Goal: Information Seeking & Learning: Learn about a topic

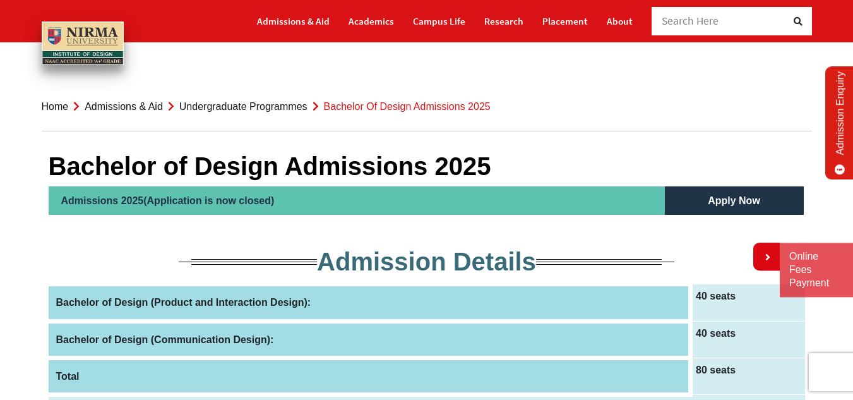
drag, startPoint x: 217, startPoint y: 193, endPoint x: 357, endPoint y: 198, distance: 139.6
click at [357, 198] on h2 "Admissions 2025(Application is now closed)" at bounding box center [357, 200] width 616 height 28
click at [709, 199] on h5 "Apply Now" at bounding box center [734, 200] width 139 height 28
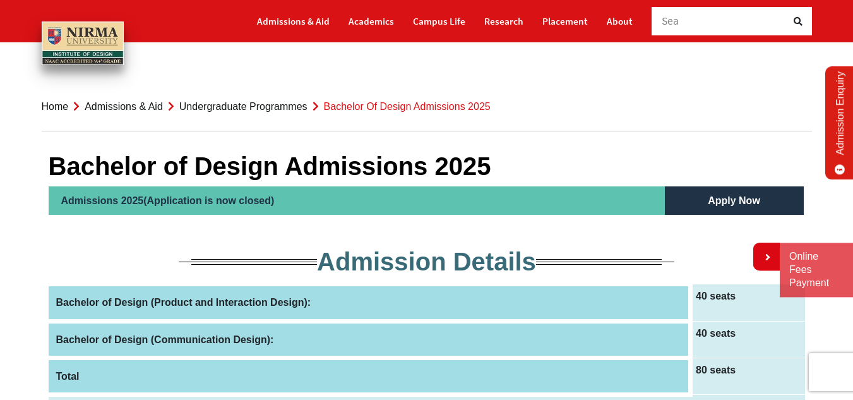
click at [709, 199] on h5 "Apply Now" at bounding box center [734, 200] width 139 height 28
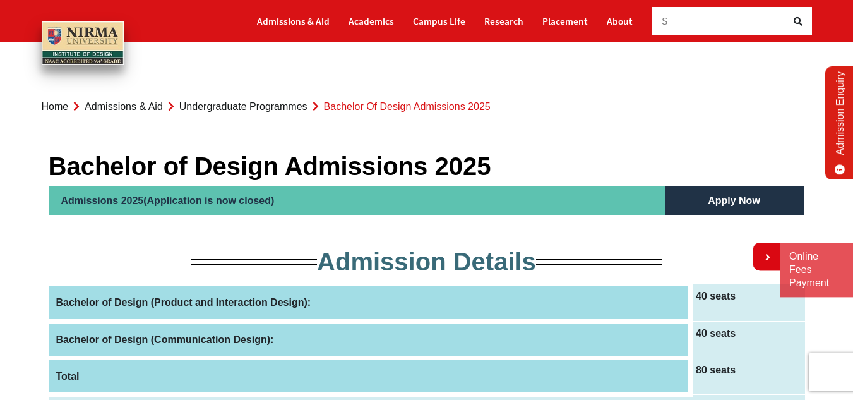
click at [709, 199] on h5 "Apply Now" at bounding box center [734, 200] width 139 height 28
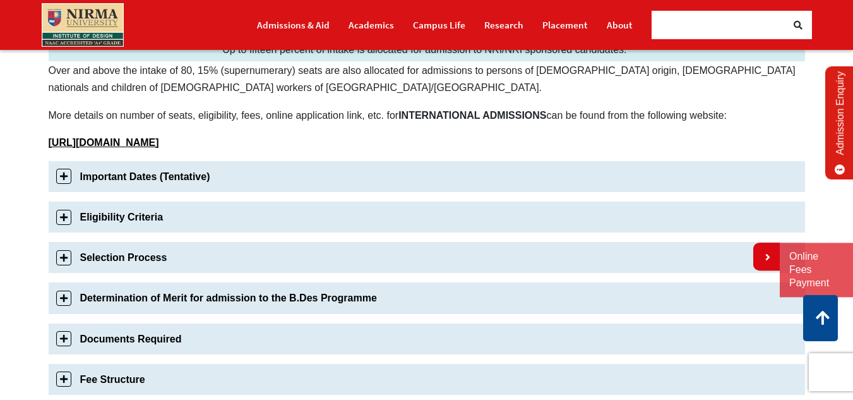
scroll to position [360, 0]
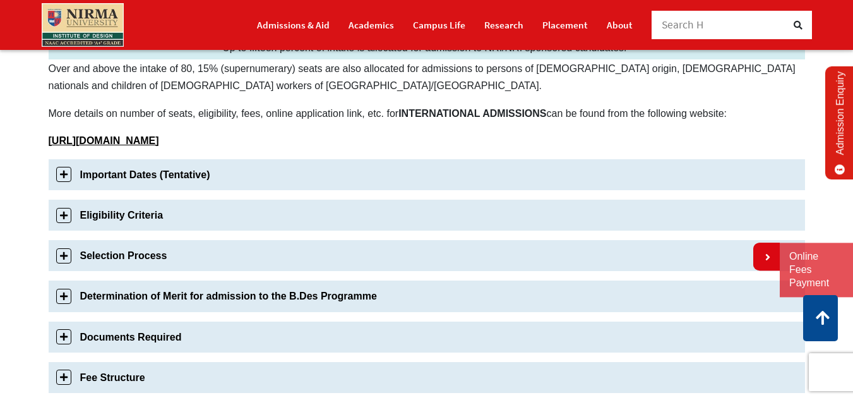
click at [606, 175] on link "Important Dates (Tentative)" at bounding box center [427, 174] width 756 height 31
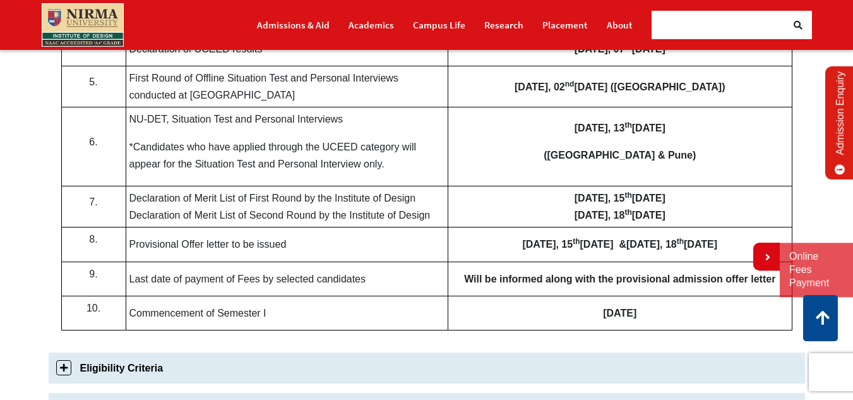
scroll to position [660, 0]
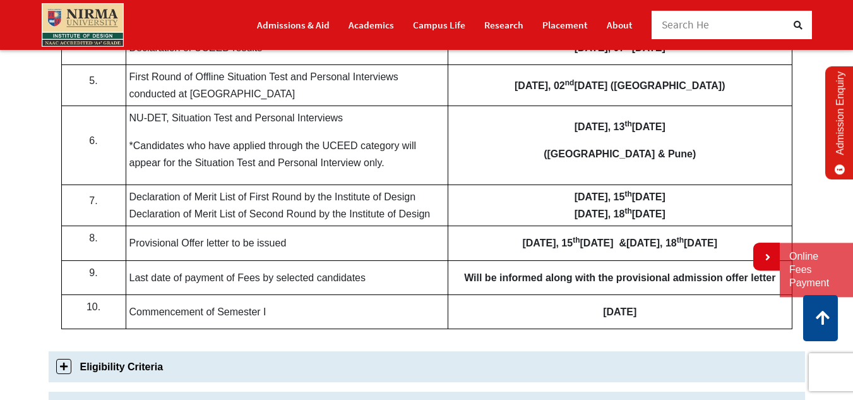
drag, startPoint x: 484, startPoint y: 230, endPoint x: 604, endPoint y: 252, distance: 122.6
click at [604, 252] on td "[DATE] & [DATE]" at bounding box center [620, 243] width 344 height 34
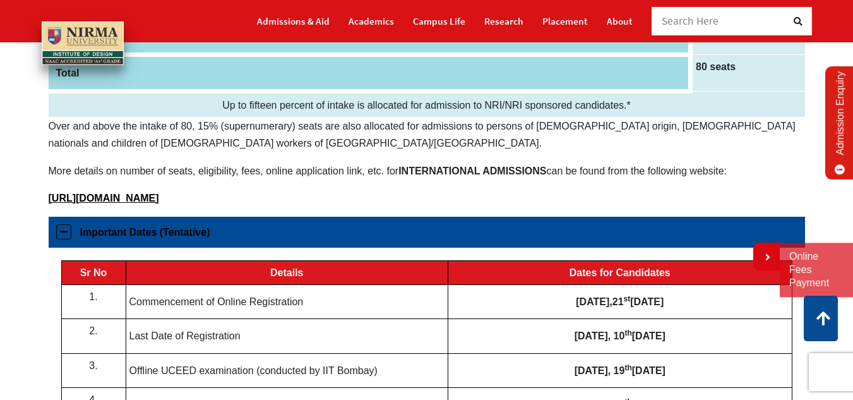
scroll to position [0, 0]
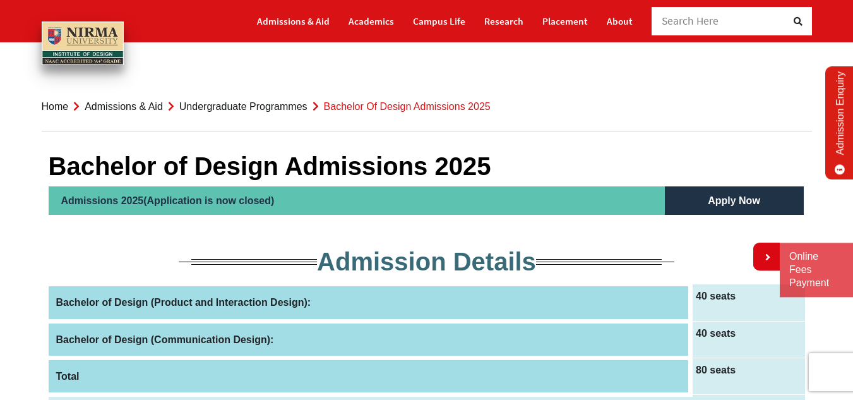
drag, startPoint x: 374, startPoint y: 208, endPoint x: 708, endPoint y: 199, distance: 334.7
click at [708, 199] on li "Admissions 2025(Application is now closed) Apply Now" at bounding box center [427, 200] width 756 height 28
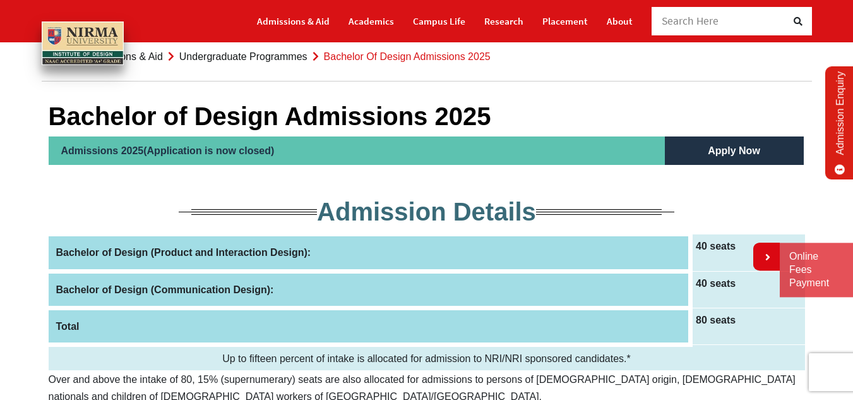
scroll to position [54, 0]
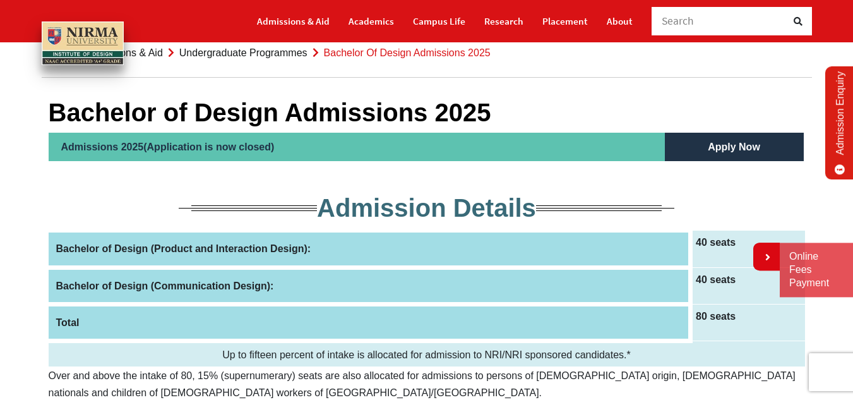
click at [719, 139] on h5 "Apply Now" at bounding box center [734, 147] width 139 height 28
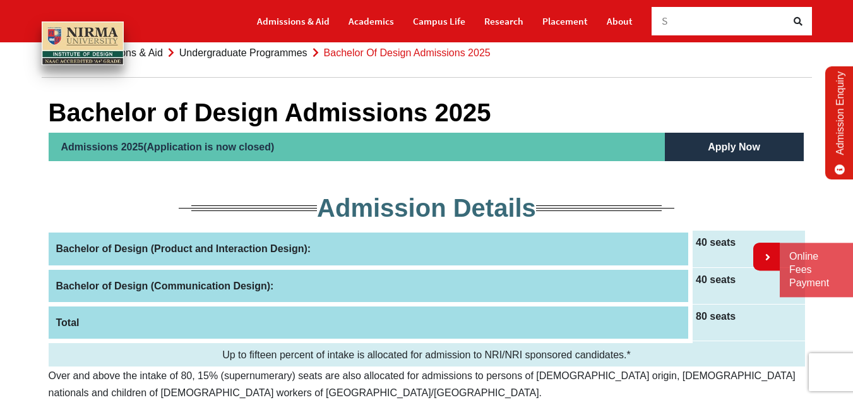
click at [719, 139] on h5 "Apply Now" at bounding box center [734, 147] width 139 height 28
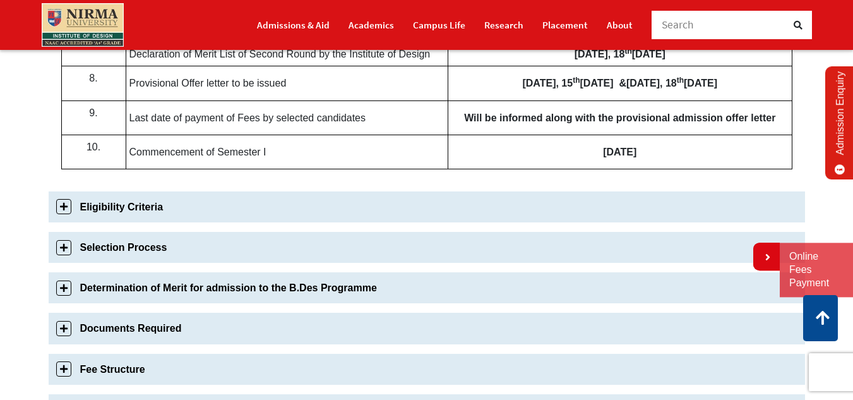
scroll to position [845, 0]
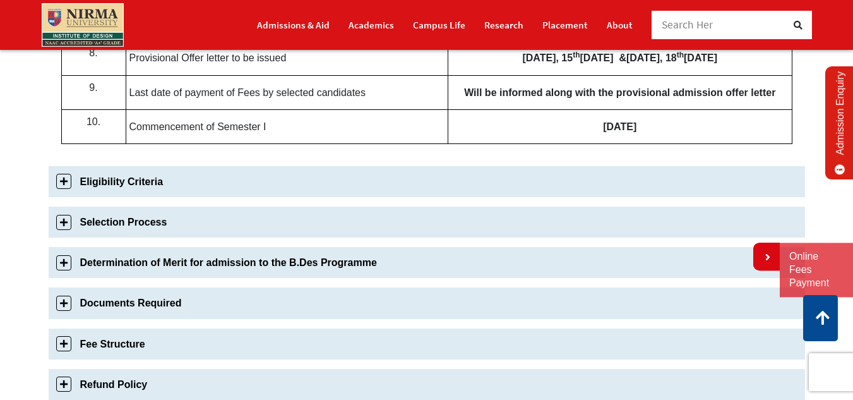
click at [115, 355] on link "Fee Structure" at bounding box center [427, 343] width 756 height 31
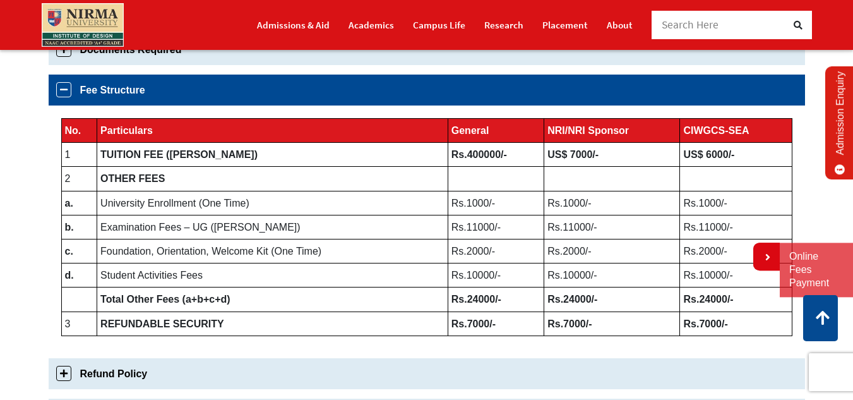
scroll to position [646, 0]
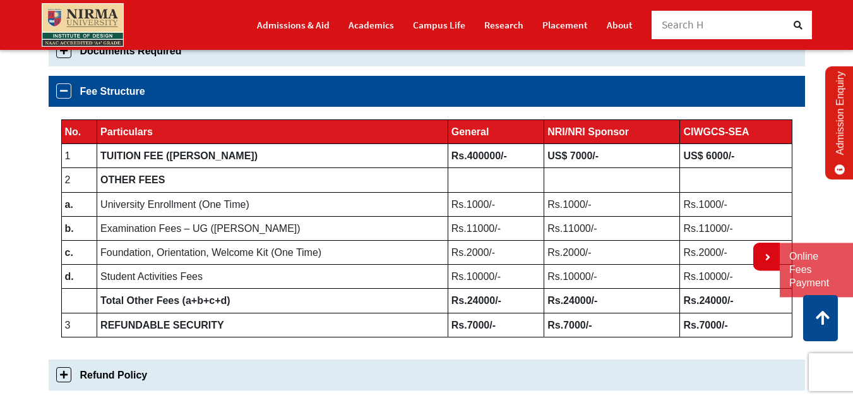
drag, startPoint x: 846, startPoint y: 18, endPoint x: 858, endPoint y: 4, distance: 17.9
click at [852, 4] on html "Admissions & Aid Academics" at bounding box center [426, 260] width 853 height 1813
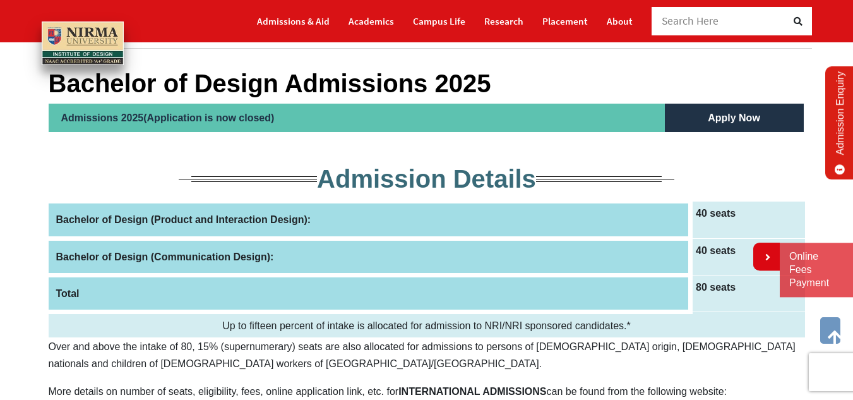
scroll to position [0, 0]
